Goal: Task Accomplishment & Management: Use online tool/utility

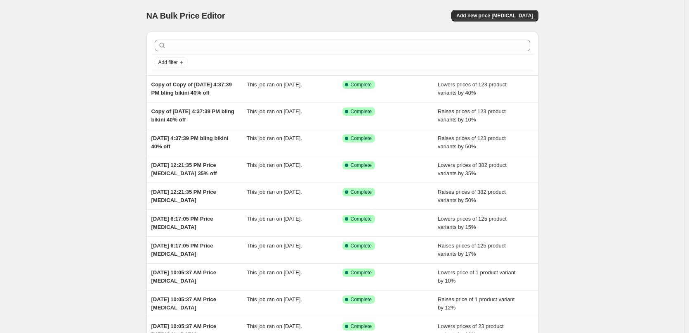
click at [83, 102] on div "NA Bulk Price Editor. This page is ready NA Bulk Price Editor Add new price [ME…" at bounding box center [342, 212] width 685 height 425
click at [488, 16] on span "Add new price [MEDICAL_DATA]" at bounding box center [494, 15] width 77 height 7
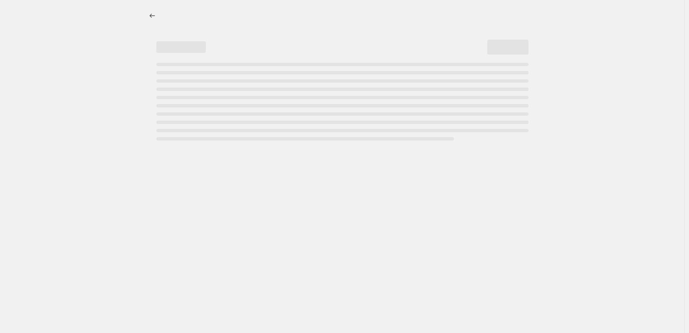
select select "percentage"
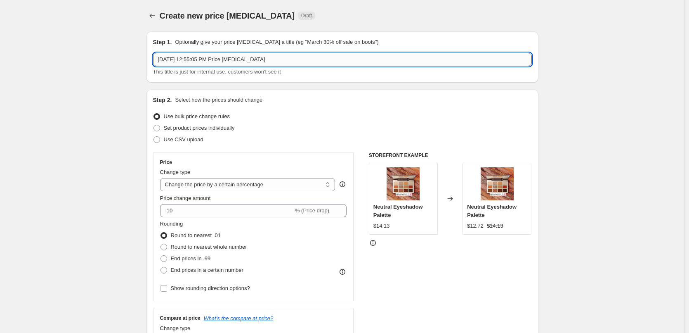
drag, startPoint x: 285, startPoint y: 61, endPoint x: 293, endPoint y: 59, distance: 8.1
click at [285, 61] on input "Sep 5, 2025, 12:55:05 PM Price change job" at bounding box center [342, 59] width 379 height 13
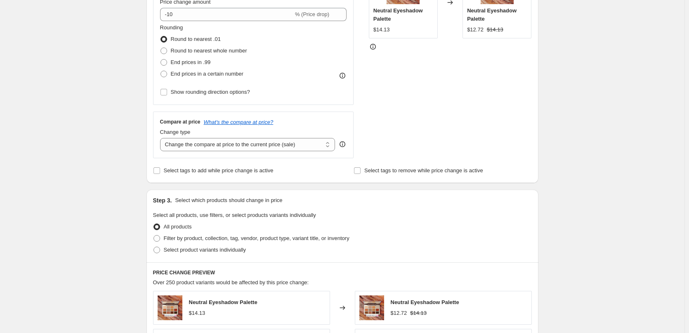
scroll to position [248, 0]
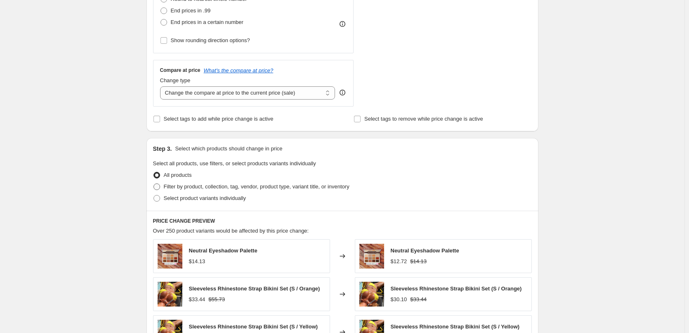
type input "Sep 5, 2025, 12:55:05 PM Price change job - 30% Off"
click at [191, 186] on span "Filter by product, collection, tag, vendor, product type, variant title, or inv…" at bounding box center [257, 186] width 186 height 6
click at [154, 184] on input "Filter by product, collection, tag, vendor, product type, variant title, or inv…" at bounding box center [154, 183] width 0 height 0
radio input "true"
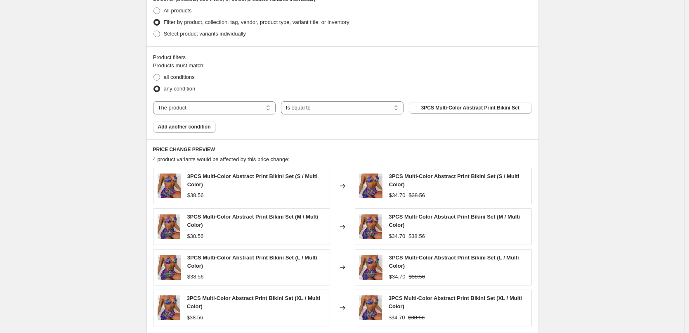
scroll to position [413, 0]
click at [205, 109] on select "The product The product's collection The product's tag The product's vendor The…" at bounding box center [214, 106] width 123 height 13
select select "collection"
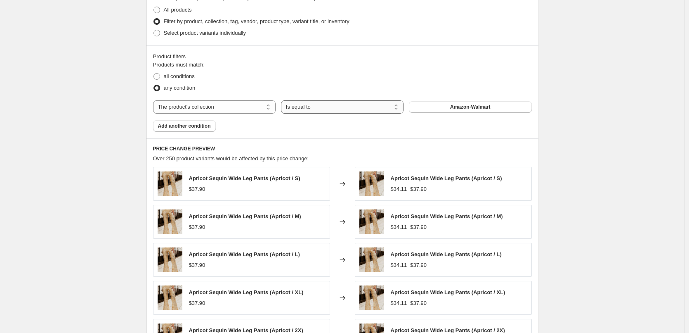
click at [329, 109] on select "Is equal to Is not equal to" at bounding box center [342, 106] width 123 height 13
drag, startPoint x: 329, startPoint y: 109, endPoint x: 382, endPoint y: 109, distance: 52.8
click at [329, 109] on select "Is equal to Is not equal to" at bounding box center [342, 106] width 123 height 13
click at [449, 107] on button "Amazon-Walmart" at bounding box center [470, 107] width 123 height 12
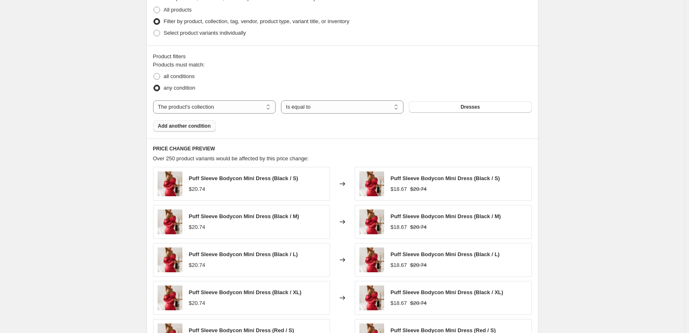
click at [189, 129] on span "Add another condition" at bounding box center [184, 126] width 53 height 7
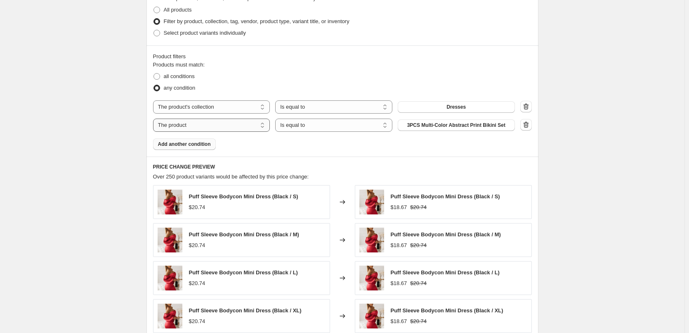
click at [204, 126] on select "The product The product's collection The product's tag The product's vendor The…" at bounding box center [211, 124] width 117 height 13
select select "collection"
click at [478, 126] on button "Amazon-Walmart" at bounding box center [456, 125] width 117 height 12
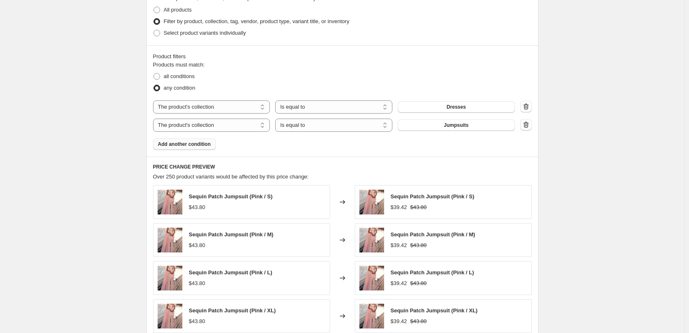
click at [208, 147] on span "Add another condition" at bounding box center [184, 144] width 53 height 7
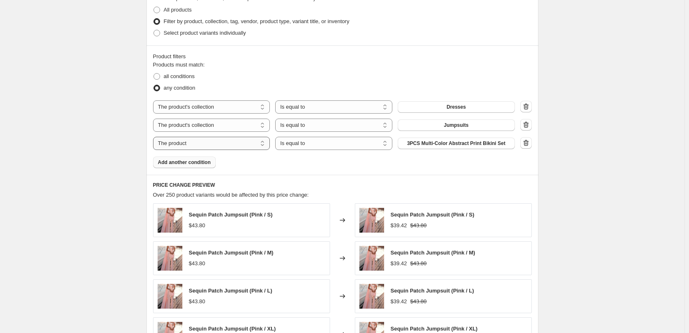
click at [200, 147] on select "The product The product's collection The product's tag The product's vendor The…" at bounding box center [211, 143] width 117 height 13
select select "collection"
click at [464, 145] on span "Amazon-Walmart" at bounding box center [456, 143] width 40 height 7
click at [192, 163] on span "Add another condition" at bounding box center [184, 162] width 53 height 7
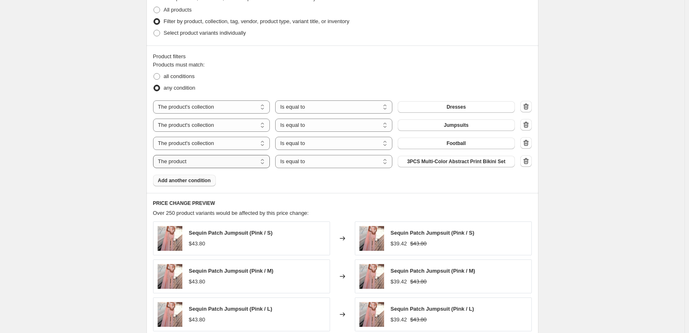
click at [201, 164] on select "The product The product's collection The product's tag The product's vendor The…" at bounding box center [211, 161] width 117 height 13
select select "collection"
click at [468, 163] on span "Amazon-Walmart" at bounding box center [456, 161] width 40 height 7
click at [184, 179] on span "Add another condition" at bounding box center [184, 180] width 53 height 7
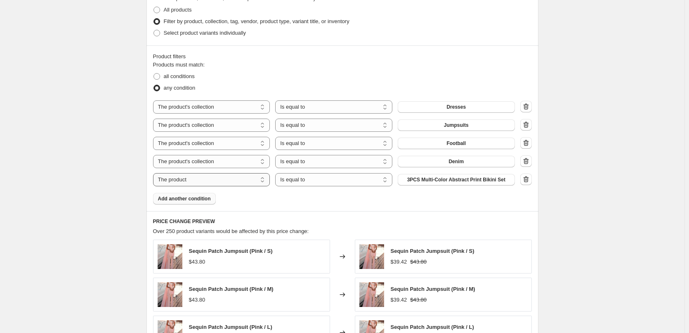
click at [201, 181] on select "The product The product's collection The product's tag The product's vendor The…" at bounding box center [211, 179] width 117 height 13
select select "collection"
click at [462, 180] on span "Amazon-Walmart" at bounding box center [456, 179] width 40 height 7
click at [160, 75] on span at bounding box center [157, 76] width 7 height 7
click at [154, 73] on input "all conditions" at bounding box center [154, 73] width 0 height 0
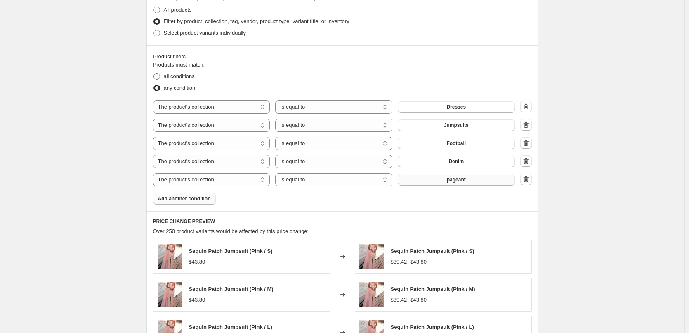
radio input "true"
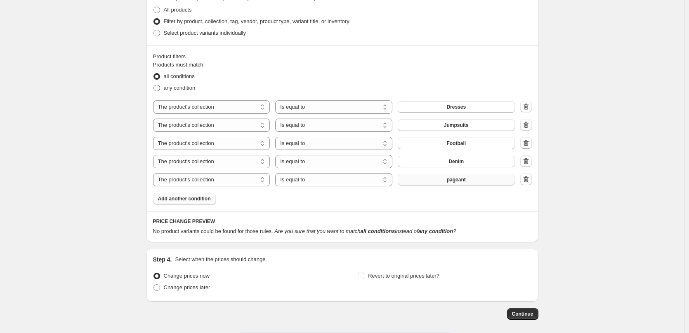
click at [160, 89] on span at bounding box center [157, 88] width 7 height 7
click at [154, 85] on input "any condition" at bounding box center [154, 85] width 0 height 0
radio input "true"
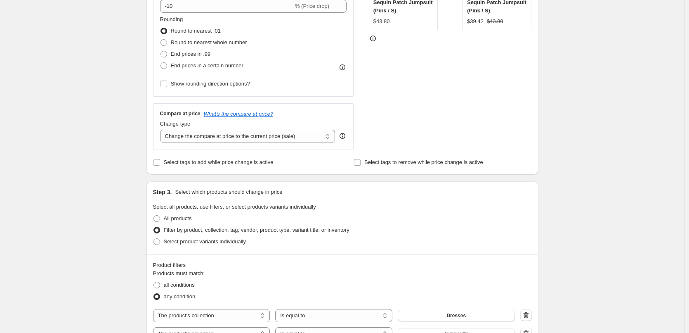
scroll to position [80, 0]
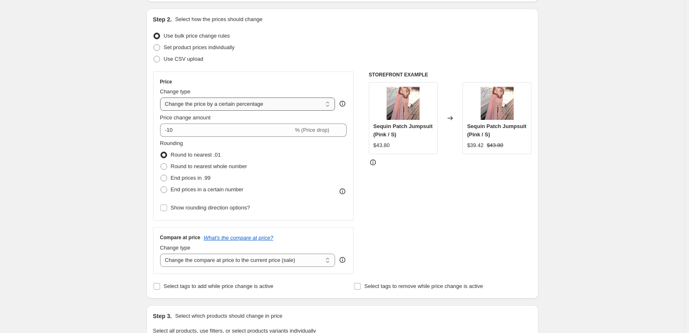
click at [193, 106] on select "Change the price to a certain amount Change the price by a certain amount Chang…" at bounding box center [247, 103] width 175 height 13
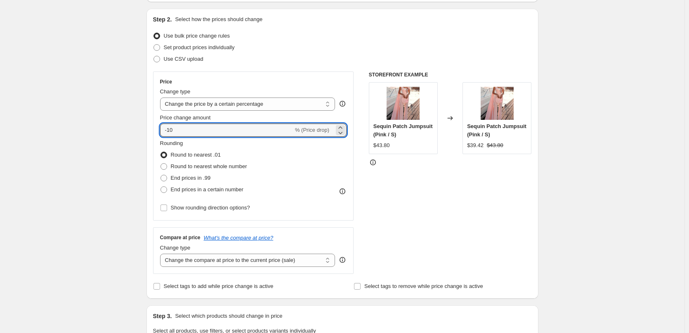
drag, startPoint x: 183, startPoint y: 131, endPoint x: 144, endPoint y: 130, distance: 39.2
type input "50"
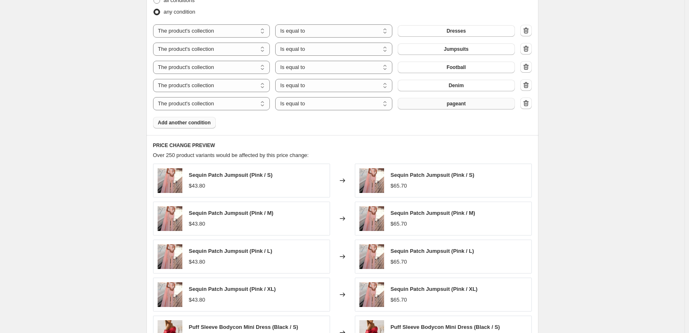
scroll to position [658, 0]
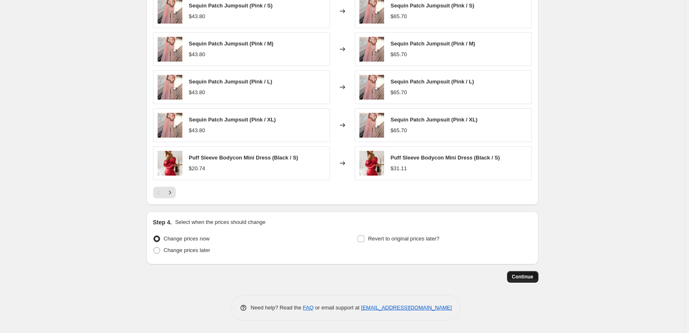
click at [530, 281] on button "Continue" at bounding box center [522, 277] width 31 height 12
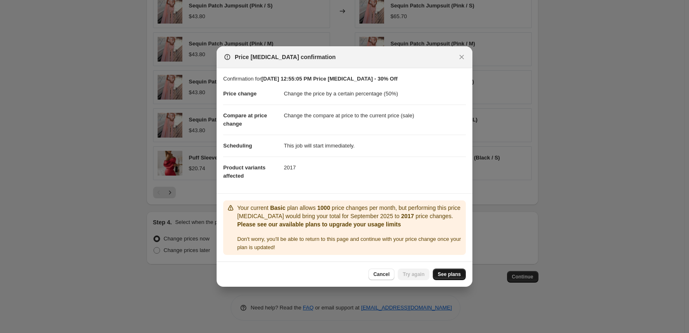
click at [457, 275] on span "See plans" at bounding box center [449, 274] width 23 height 7
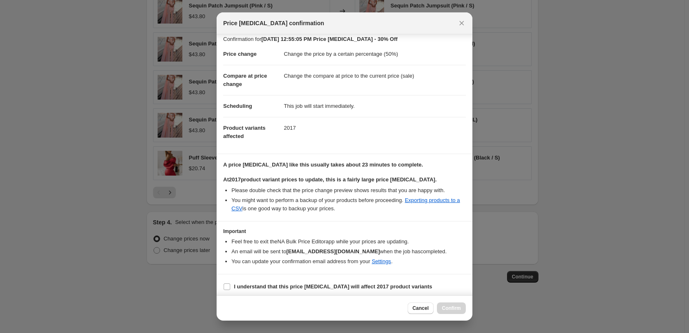
scroll to position [9, 0]
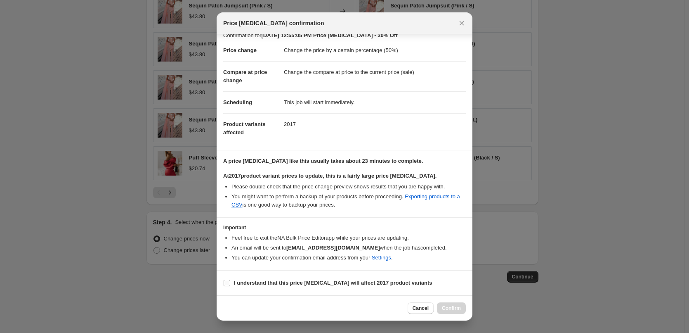
click at [224, 284] on input "I understand that this price change job will affect 2017 product variants" at bounding box center [227, 282] width 7 height 7
checkbox input "true"
click at [452, 309] on span "Confirm" at bounding box center [451, 308] width 19 height 7
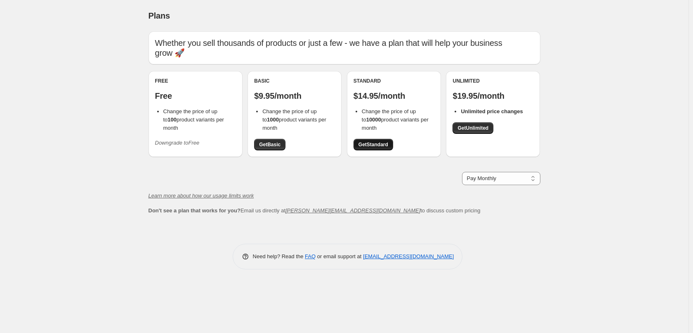
click at [371, 146] on span "Get Standard" at bounding box center [374, 144] width 30 height 7
